Goal: Navigation & Orientation: Find specific page/section

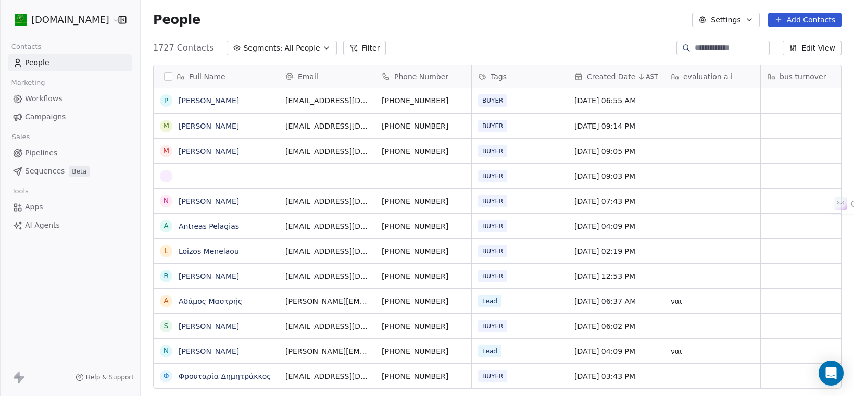
scroll to position [338, 704]
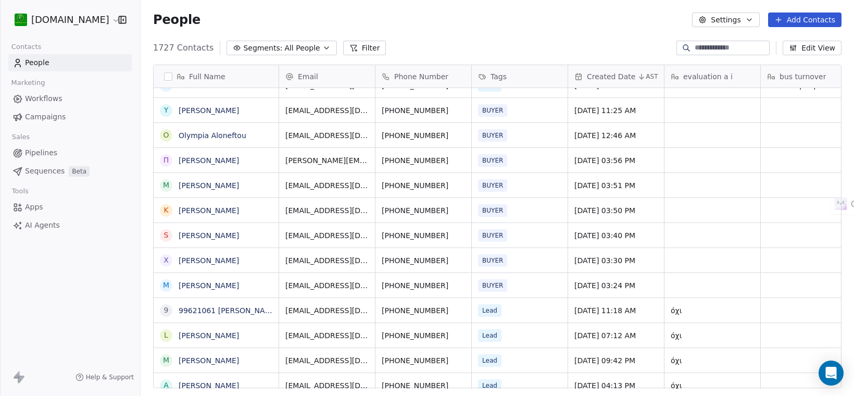
click at [19, 19] on html "[DOMAIN_NAME] Contacts People Marketing Workflows Campaigns Sales Pipelines Seq…" at bounding box center [427, 198] width 854 height 396
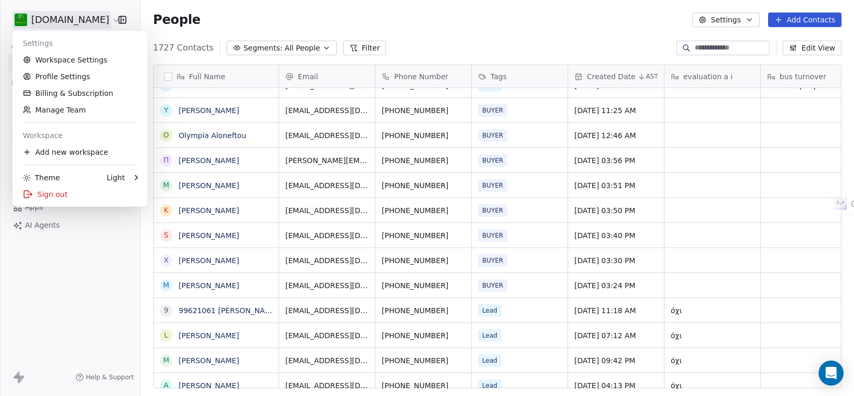
click at [639, 74] on html "[DOMAIN_NAME] Contacts People Marketing Workflows Campaigns Sales Pipelines Seq…" at bounding box center [427, 198] width 854 height 396
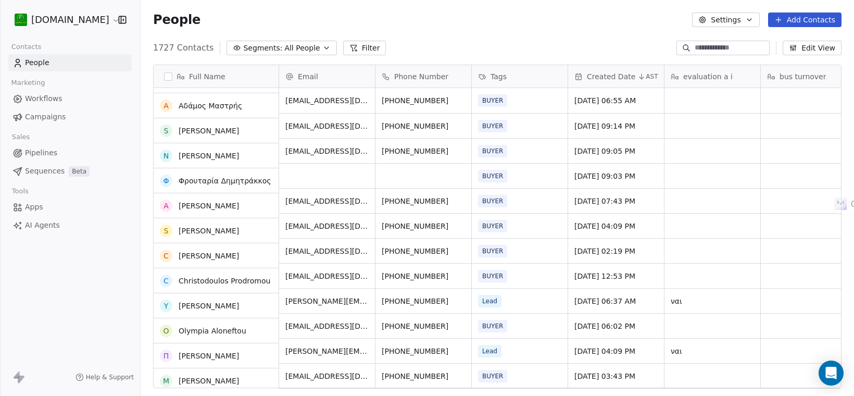
scroll to position [0, 0]
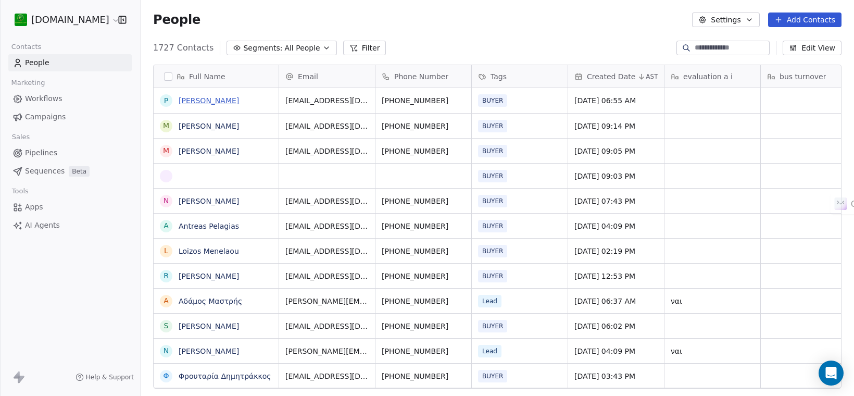
click at [227, 103] on link "[PERSON_NAME]" at bounding box center [209, 100] width 60 height 8
click at [230, 148] on link "[PERSON_NAME]" at bounding box center [209, 151] width 60 height 8
